Goal: Task Accomplishment & Management: Use online tool/utility

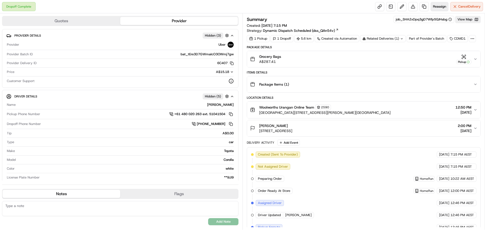
click at [442, 6] on span "Reassign" at bounding box center [439, 6] width 13 height 5
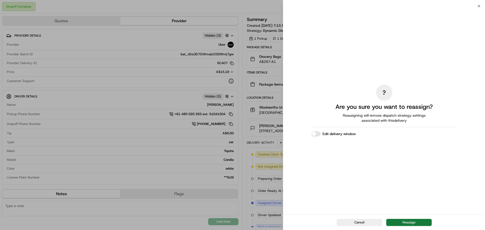
click at [405, 222] on button "Reassign" at bounding box center [408, 222] width 45 height 7
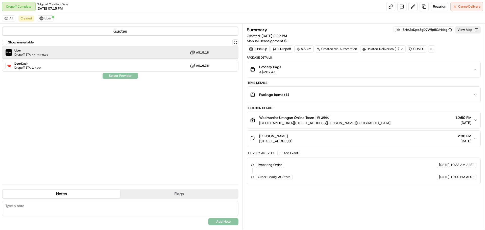
click at [58, 52] on div "Uber Dropoff ETA 44 minutes A$15.18" at bounding box center [120, 52] width 237 height 12
click at [438, 8] on span "Reassign" at bounding box center [439, 6] width 13 height 5
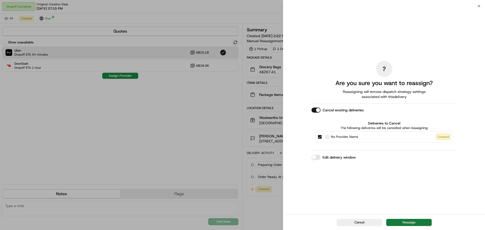
click at [403, 222] on button "Reassign" at bounding box center [408, 222] width 45 height 7
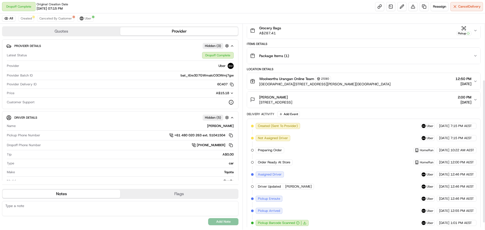
scroll to position [90, 0]
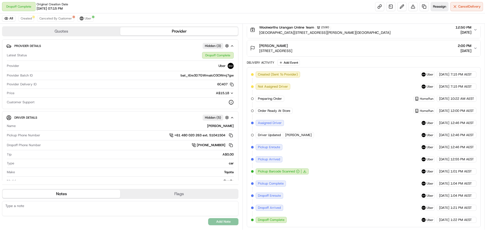
click at [438, 9] on button "Reassign" at bounding box center [440, 6] width 18 height 9
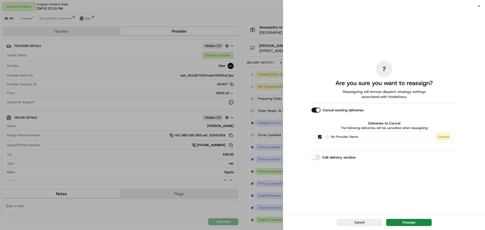
drag, startPoint x: 445, startPoint y: 138, endPoint x: 439, endPoint y: 138, distance: 5.3
click at [445, 138] on div "Created" at bounding box center [443, 137] width 15 height 7
click at [322, 138] on button "No Provider Name Created" at bounding box center [320, 137] width 4 height 4
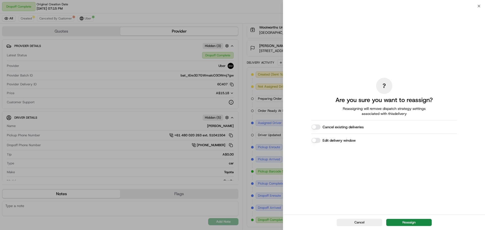
click at [404, 218] on div "Cancel Reassign" at bounding box center [384, 222] width 202 height 15
click at [402, 224] on button "Reassign" at bounding box center [408, 222] width 45 height 7
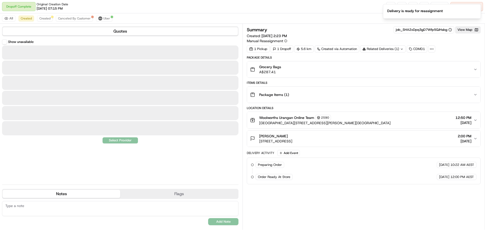
scroll to position [0, 0]
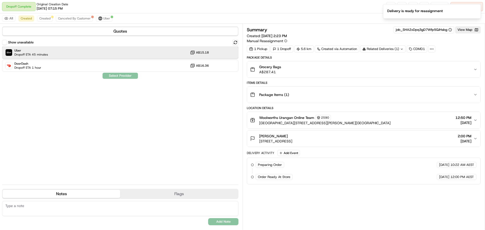
click at [48, 51] on span "Uber" at bounding box center [31, 51] width 34 height 4
click at [113, 76] on button "Assign Provider" at bounding box center [120, 76] width 36 height 6
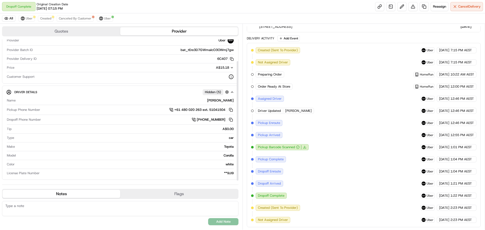
scroll to position [26, 0]
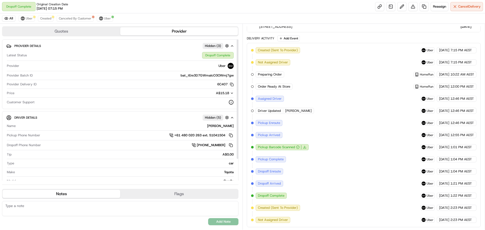
drag, startPoint x: 238, startPoint y: 53, endPoint x: 240, endPoint y: 50, distance: 4.1
click at [239, 50] on div at bounding box center [238, 99] width 2 height 120
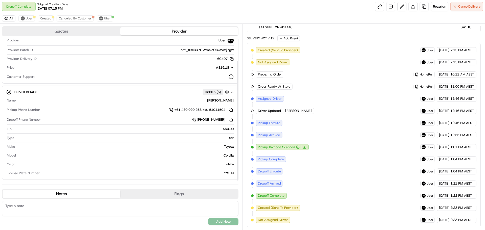
scroll to position [26, 0]
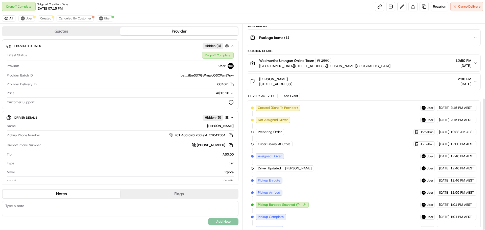
scroll to position [115, 0]
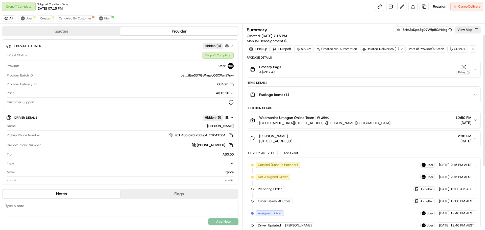
scroll to position [115, 0]
